Goal: Check status

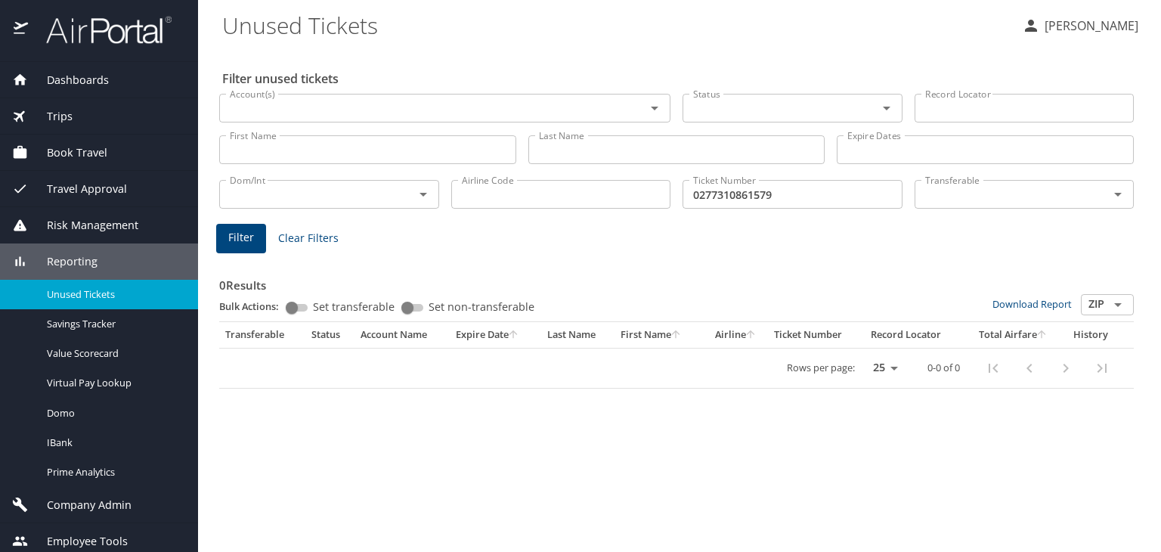
click at [110, 12] on div at bounding box center [99, 31] width 198 height 62
click at [109, 23] on img at bounding box center [100, 29] width 142 height 29
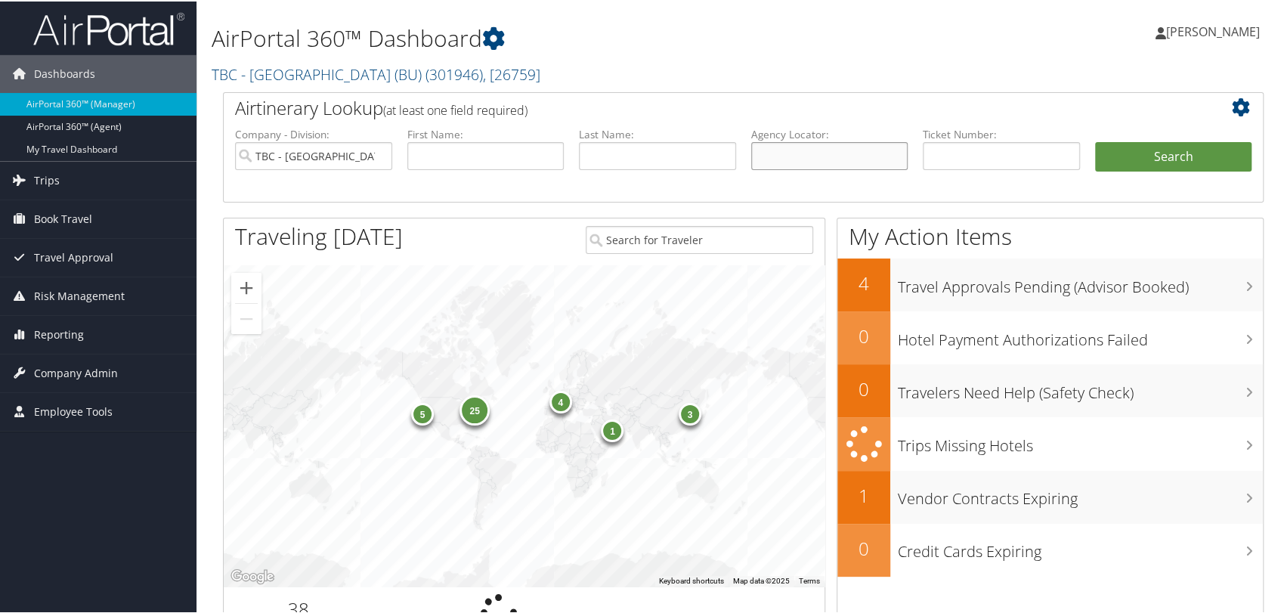
click at [771, 165] on input "text" at bounding box center [829, 155] width 157 height 28
click at [381, 158] on input "TBC - Boston University (BU)" at bounding box center [313, 155] width 157 height 28
click at [759, 157] on input "text" at bounding box center [829, 155] width 157 height 28
paste input "D98P4R"
type input "D98P4R"
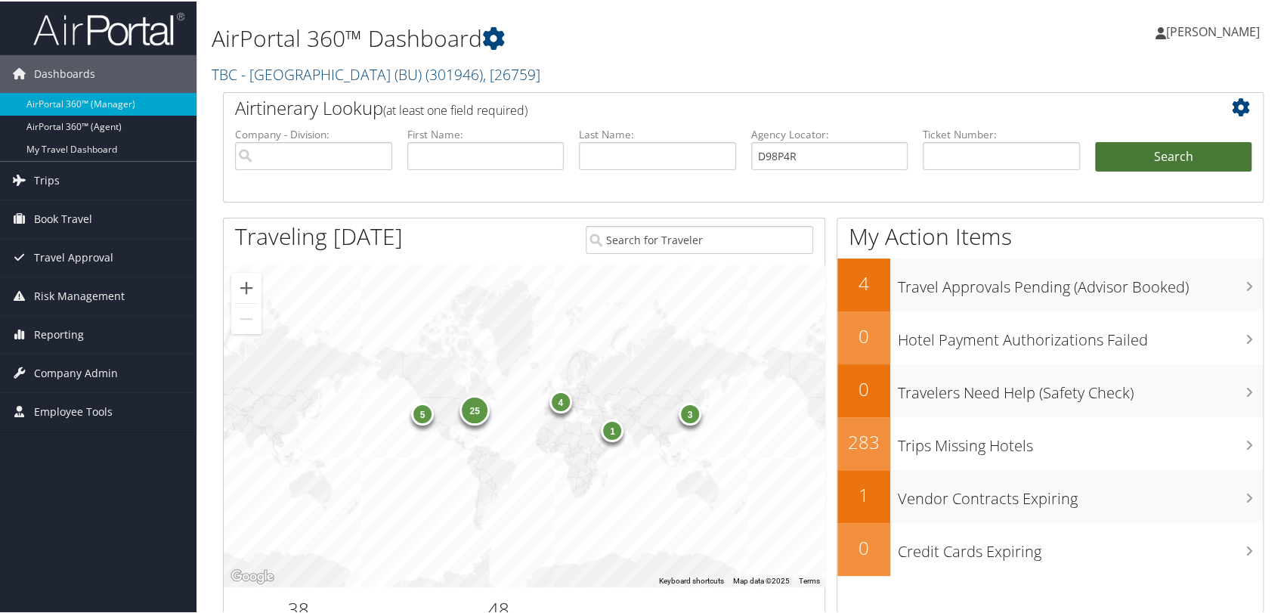
click at [1130, 147] on button "Search" at bounding box center [1173, 156] width 157 height 30
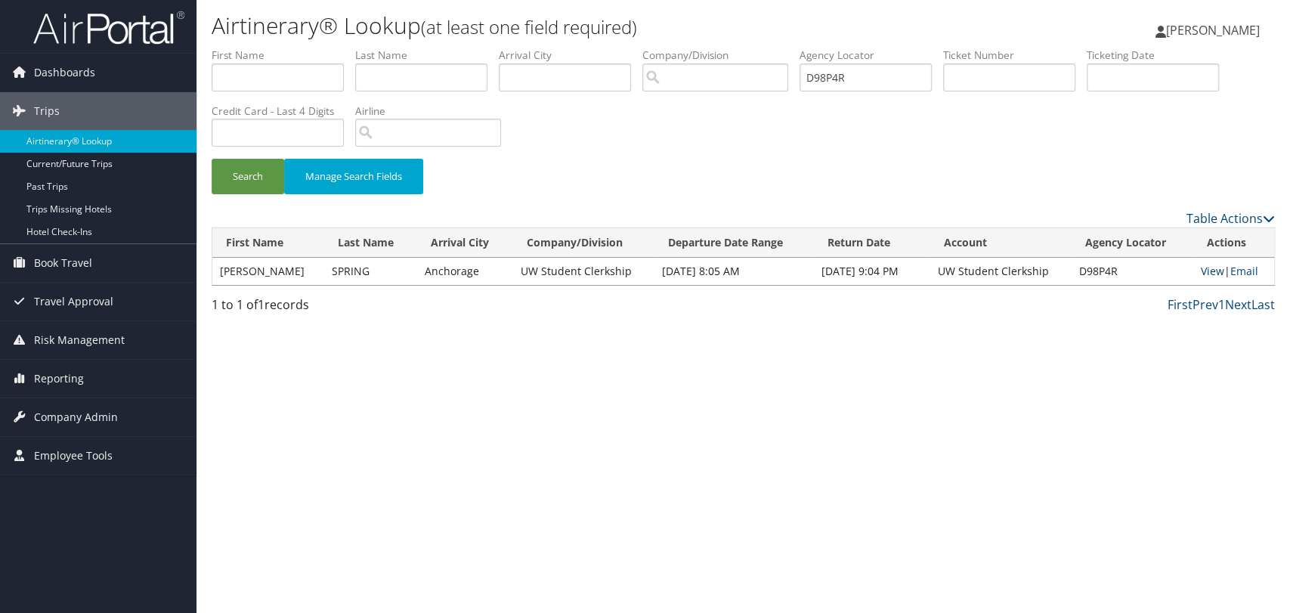
click at [1201, 270] on link "View" at bounding box center [1211, 271] width 23 height 14
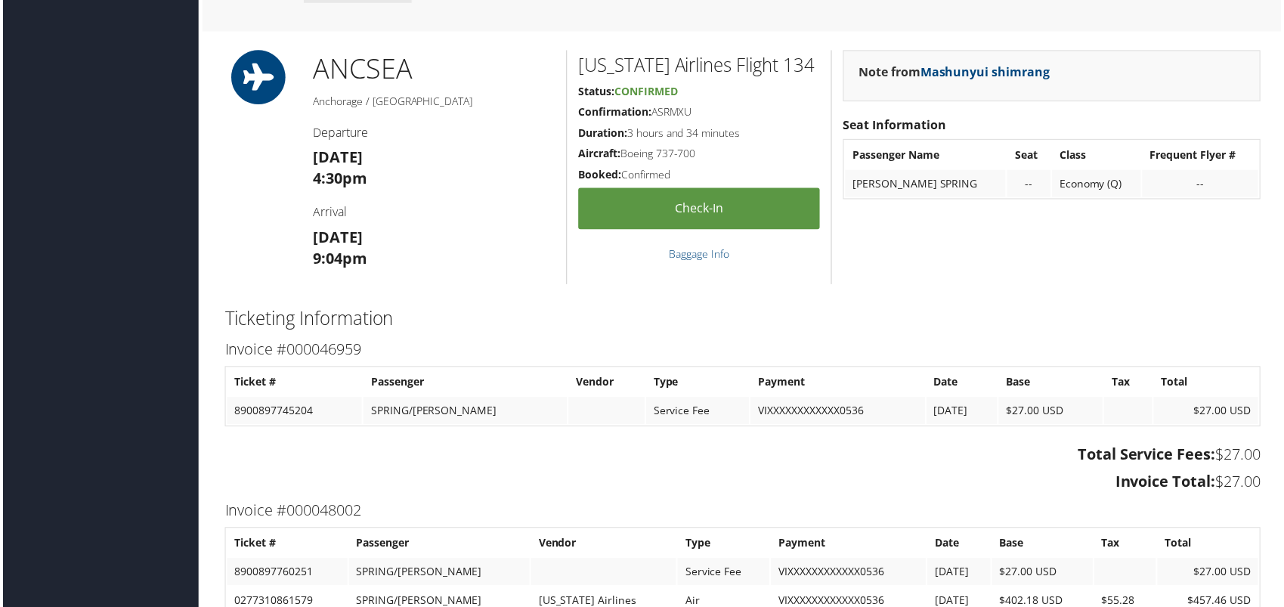
scroll to position [1234, 0]
